Goal: Task Accomplishment & Management: Manage account settings

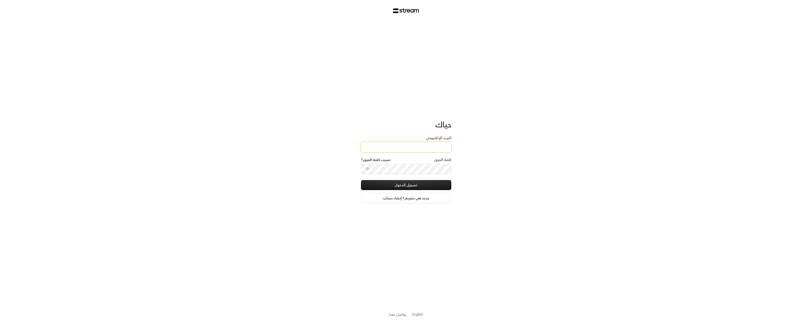
type input "vegapowerbrand@gmail.com"
click at [437, 187] on button "تسجيل الدخول" at bounding box center [406, 185] width 90 height 10
type input "6"
type input "5"
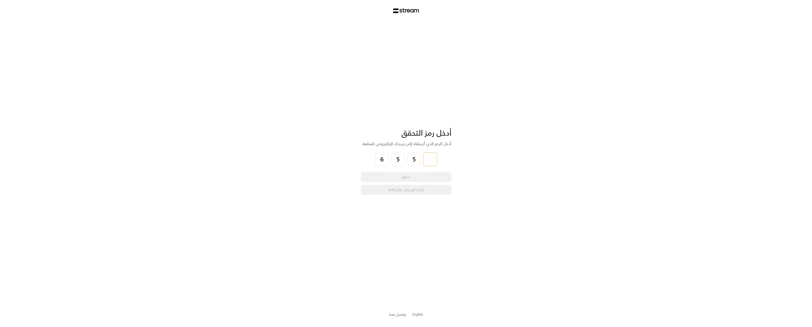
type input "0"
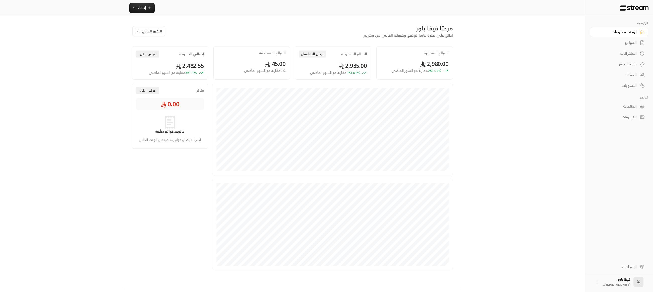
click at [628, 72] on div "العملاء" at bounding box center [616, 74] width 40 height 5
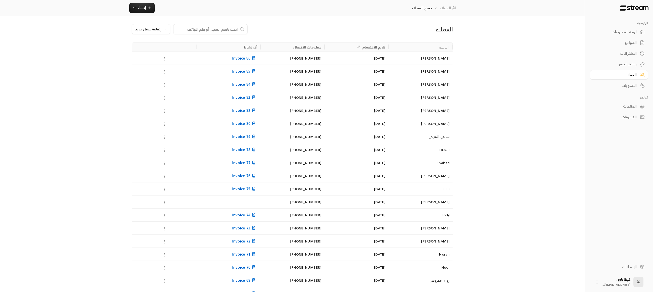
click at [627, 32] on div "لوحة المعلومات" at bounding box center [616, 31] width 40 height 5
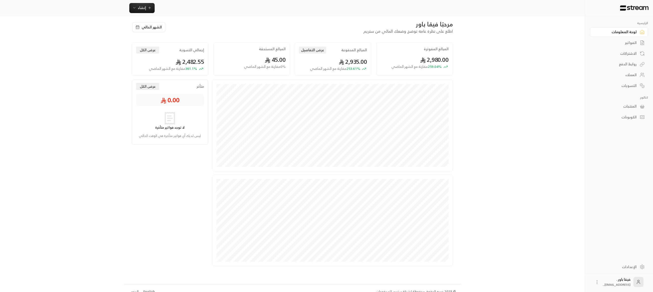
scroll to position [11, 0]
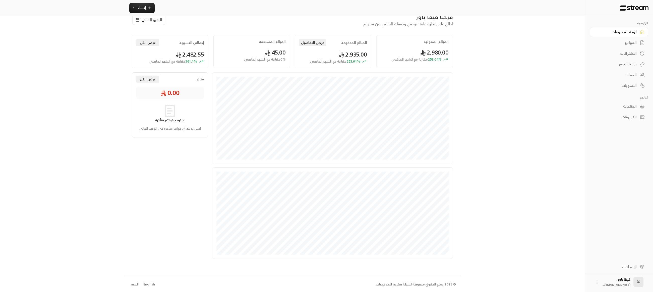
click at [611, 75] on div "العملاء" at bounding box center [616, 74] width 40 height 5
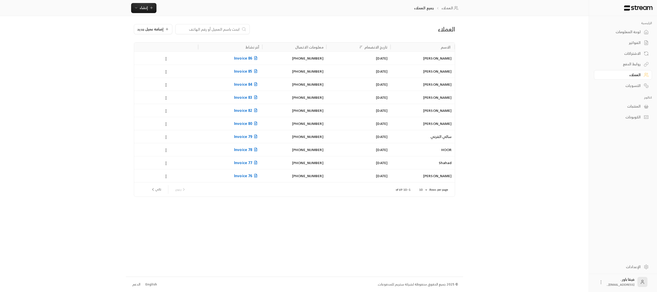
click at [628, 54] on div "الاشتراكات" at bounding box center [620, 53] width 40 height 5
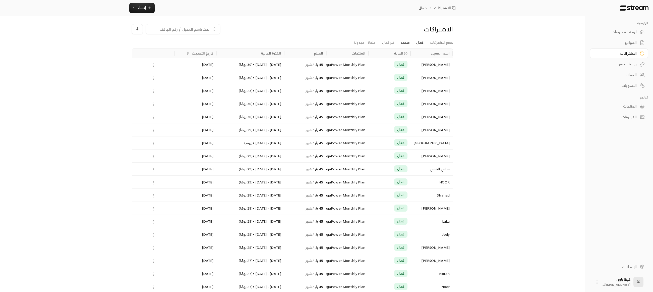
click at [403, 42] on link "متجمد" at bounding box center [405, 42] width 9 height 9
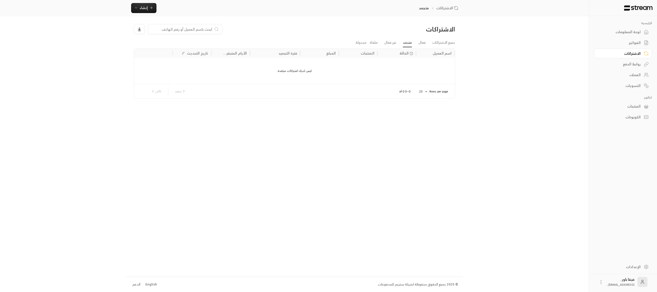
click at [396, 41] on li "غير فعال" at bounding box center [390, 42] width 19 height 9
click at [392, 42] on link "غير فعال" at bounding box center [390, 42] width 12 height 9
click at [375, 45] on link "ملغاة" at bounding box center [373, 42] width 8 height 9
click at [358, 42] on link "مجدولة" at bounding box center [360, 42] width 11 height 9
click at [441, 44] on link "جميع الاشتراكات" at bounding box center [443, 42] width 23 height 9
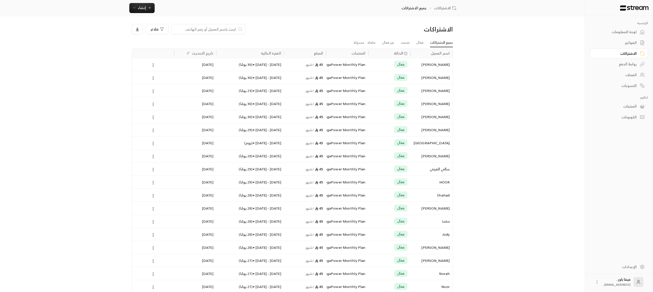
click at [434, 104] on div "Aseel Alqahtain" at bounding box center [431, 103] width 36 height 13
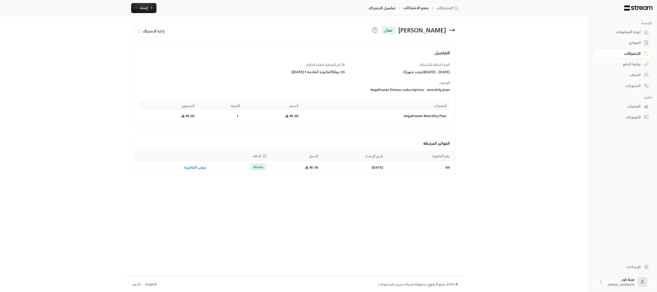
click at [452, 30] on icon at bounding box center [451, 30] width 5 height 0
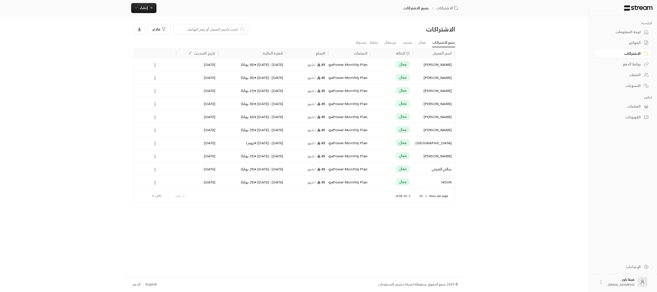
click at [634, 45] on div "الفواتير" at bounding box center [620, 42] width 40 height 5
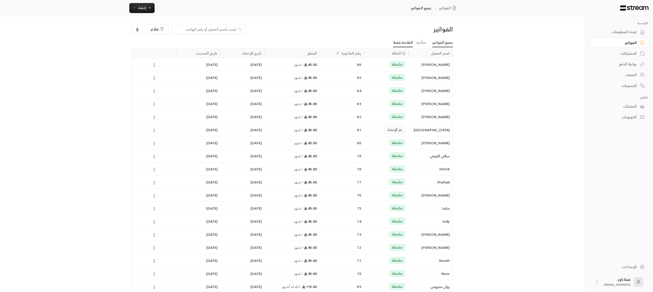
click at [402, 45] on link "القادمة فقط" at bounding box center [403, 42] width 20 height 9
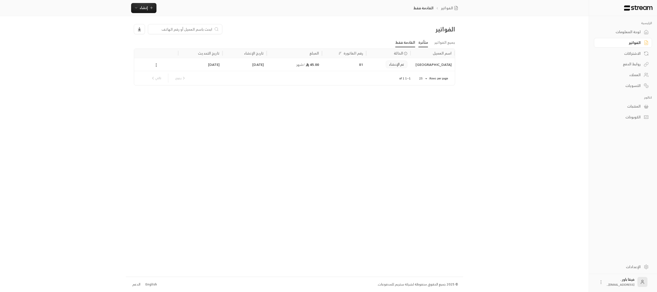
click at [428, 43] on link "متأخرة" at bounding box center [423, 42] width 10 height 9
click at [407, 43] on link "القادمة فقط" at bounding box center [405, 42] width 20 height 9
click at [449, 44] on link "جميع الفواتير" at bounding box center [444, 42] width 21 height 9
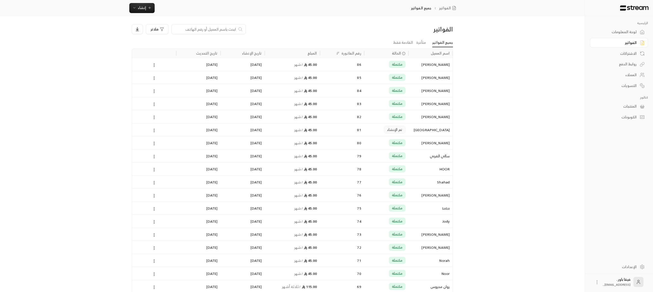
click at [631, 34] on div "لوحة المعلومات" at bounding box center [616, 31] width 40 height 5
